Goal: Communication & Community: Answer question/provide support

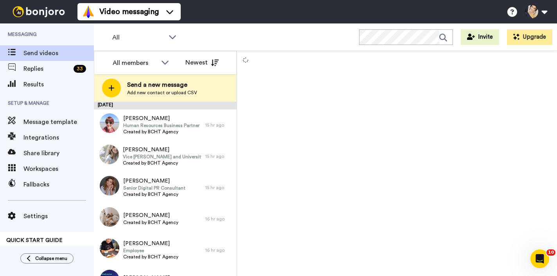
scroll to position [18, 0]
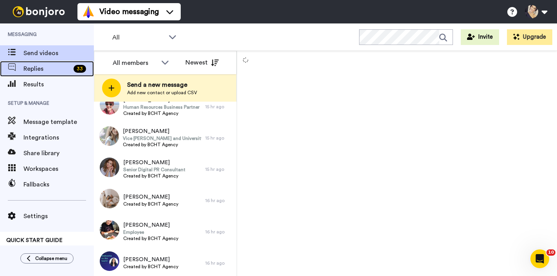
click at [52, 65] on span "Replies" at bounding box center [46, 68] width 47 height 9
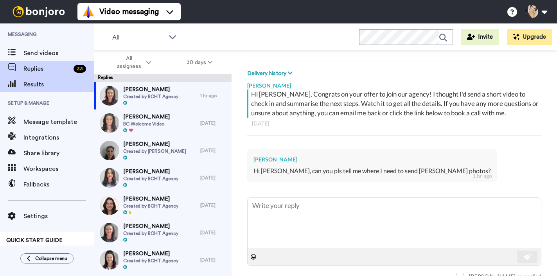
scroll to position [99, 0]
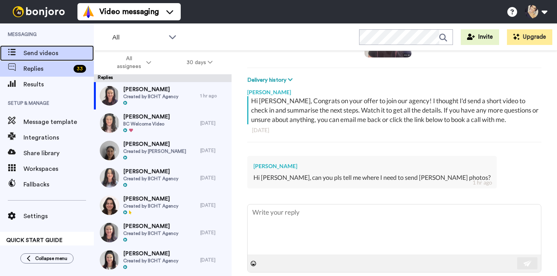
click at [35, 49] on span "Send videos" at bounding box center [58, 53] width 70 height 9
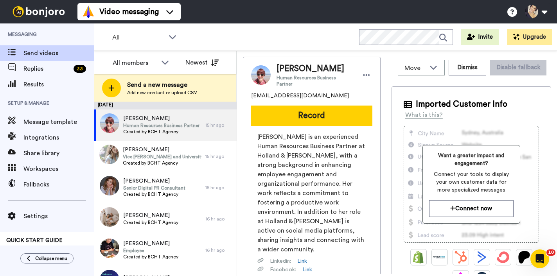
click at [373, 81] on div "Esther Riches Human Resources Business Partner esthermmcivor@gmail.com Record E…" at bounding box center [312, 211] width 138 height 308
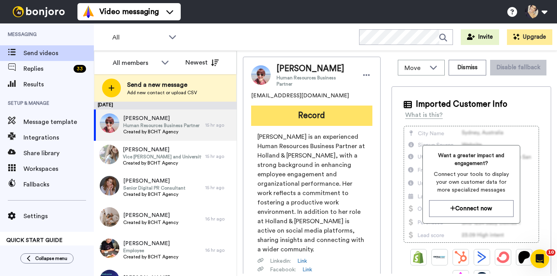
click at [309, 112] on button "Record" at bounding box center [311, 116] width 121 height 20
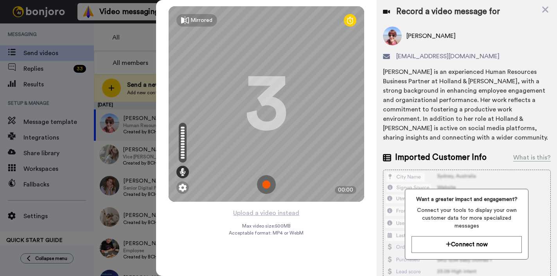
click at [263, 185] on img at bounding box center [266, 184] width 19 height 19
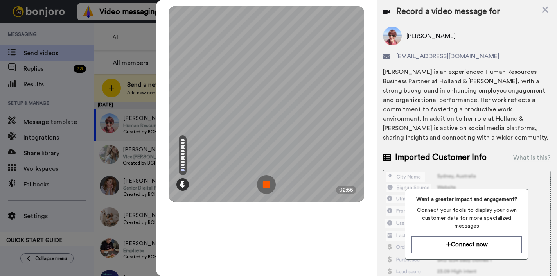
click at [263, 185] on img at bounding box center [266, 184] width 19 height 19
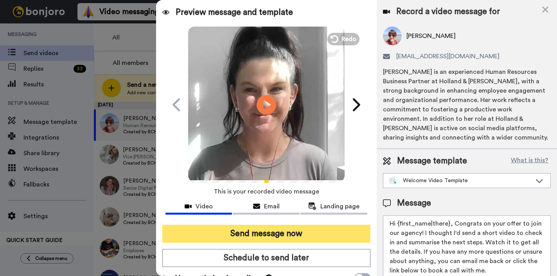
click at [253, 232] on button "Send message now" at bounding box center [266, 234] width 208 height 18
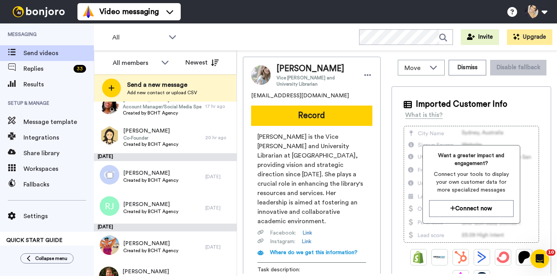
scroll to position [300, 0]
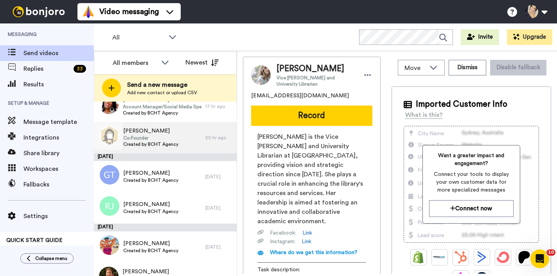
click at [142, 139] on span "Co-Founder" at bounding box center [150, 138] width 55 height 6
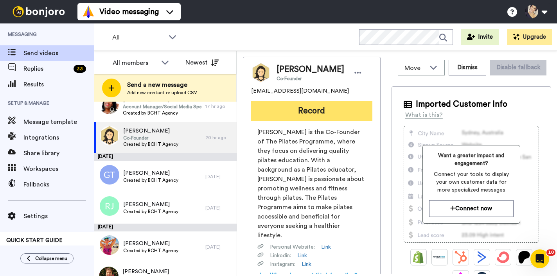
click at [270, 112] on button "Record" at bounding box center [311, 111] width 121 height 20
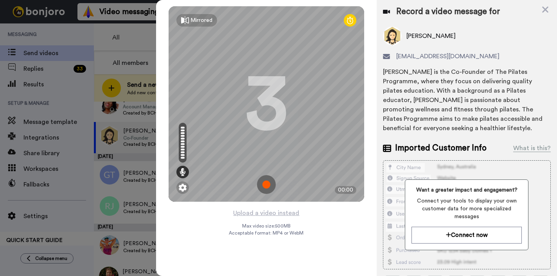
click at [268, 185] on img at bounding box center [266, 184] width 19 height 19
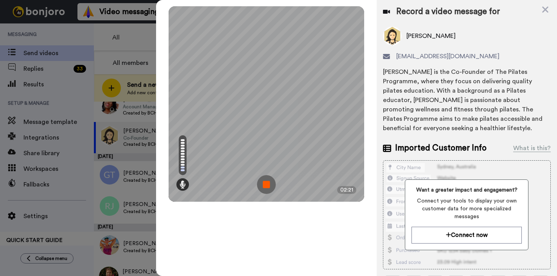
click at [268, 185] on img at bounding box center [266, 184] width 19 height 19
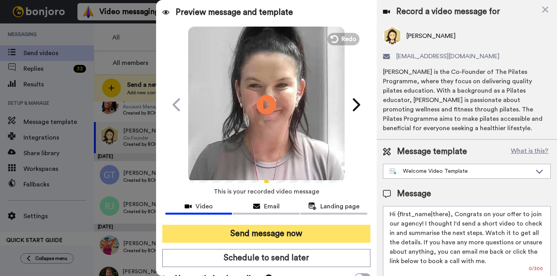
click at [253, 234] on button "Send message now" at bounding box center [266, 234] width 208 height 18
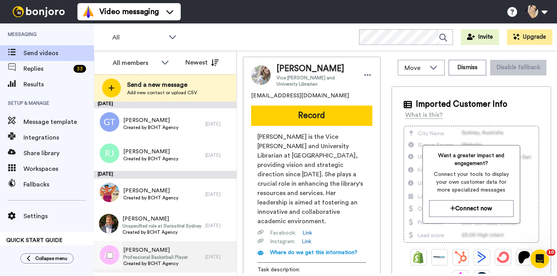
scroll to position [284, 0]
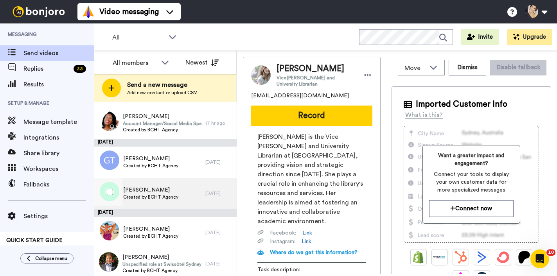
click at [149, 197] on span "Created by BCHT Agency" at bounding box center [150, 197] width 55 height 6
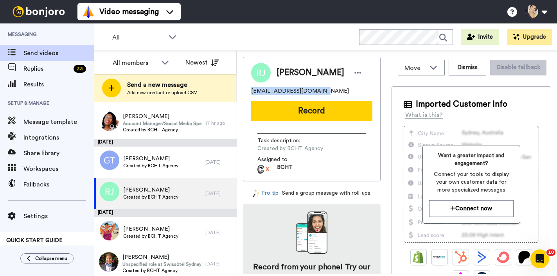
drag, startPoint x: 251, startPoint y: 92, endPoint x: 318, endPoint y: 90, distance: 67.7
click at [318, 90] on div "Renzil Jaiswal jaiswalrenzil@gmail.com Record Task description : Created by BCH…" at bounding box center [312, 119] width 138 height 125
copy span "jaiswalrenzil@gmail.com"
drag, startPoint x: 308, startPoint y: 116, endPoint x: 302, endPoint y: 91, distance: 25.8
click at [308, 116] on button "Record" at bounding box center [311, 111] width 121 height 20
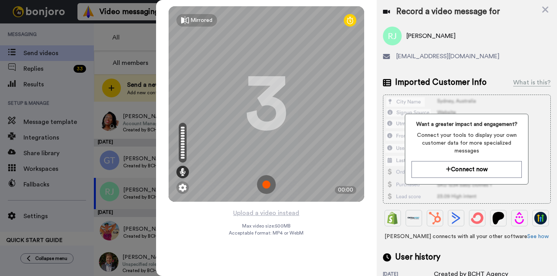
click at [265, 187] on img at bounding box center [266, 184] width 19 height 19
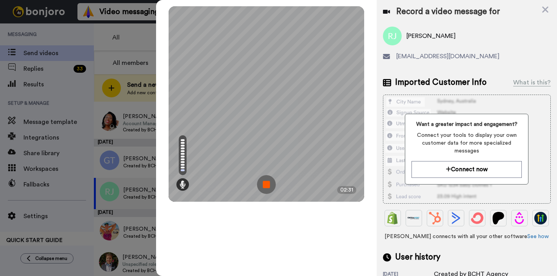
click at [265, 187] on img at bounding box center [266, 184] width 19 height 19
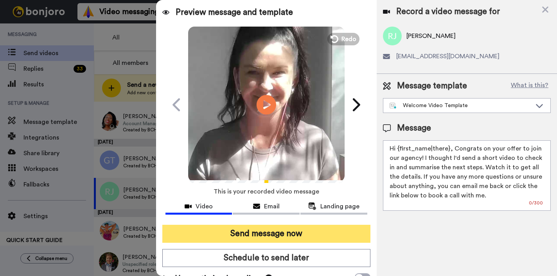
click at [259, 238] on button "Send message now" at bounding box center [266, 234] width 208 height 18
